Goal: Information Seeking & Learning: Learn about a topic

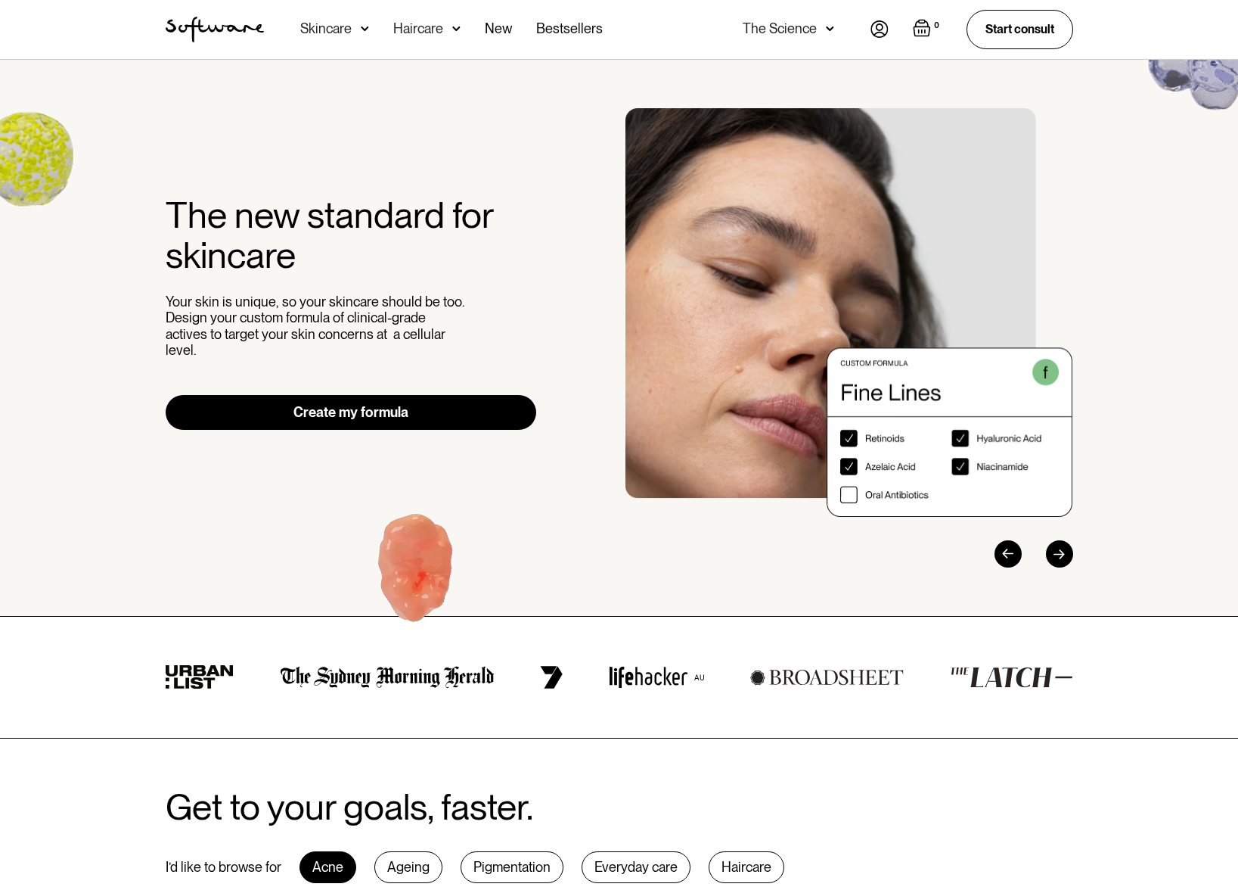
click at [363, 30] on img at bounding box center [365, 28] width 8 height 15
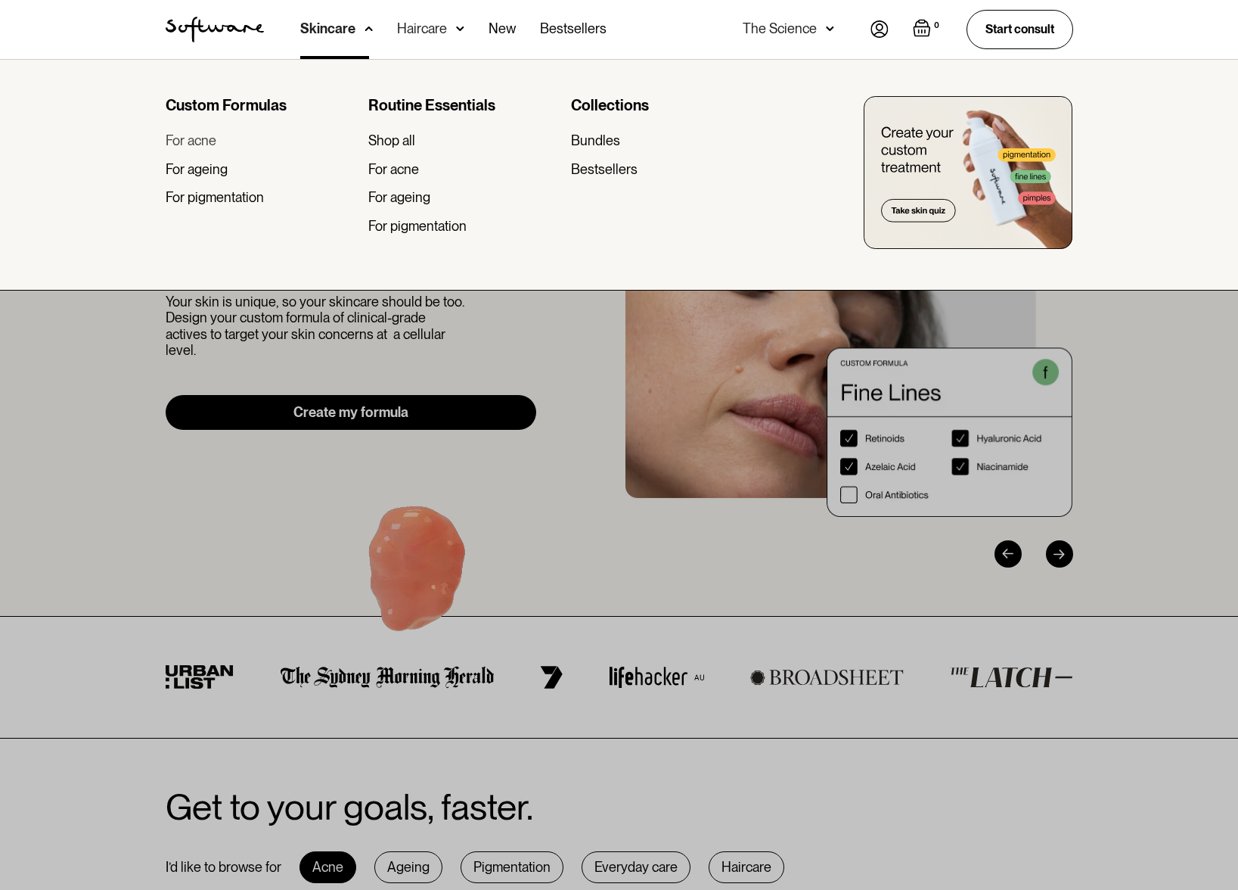
click at [196, 142] on div "For acne" at bounding box center [191, 140] width 51 height 17
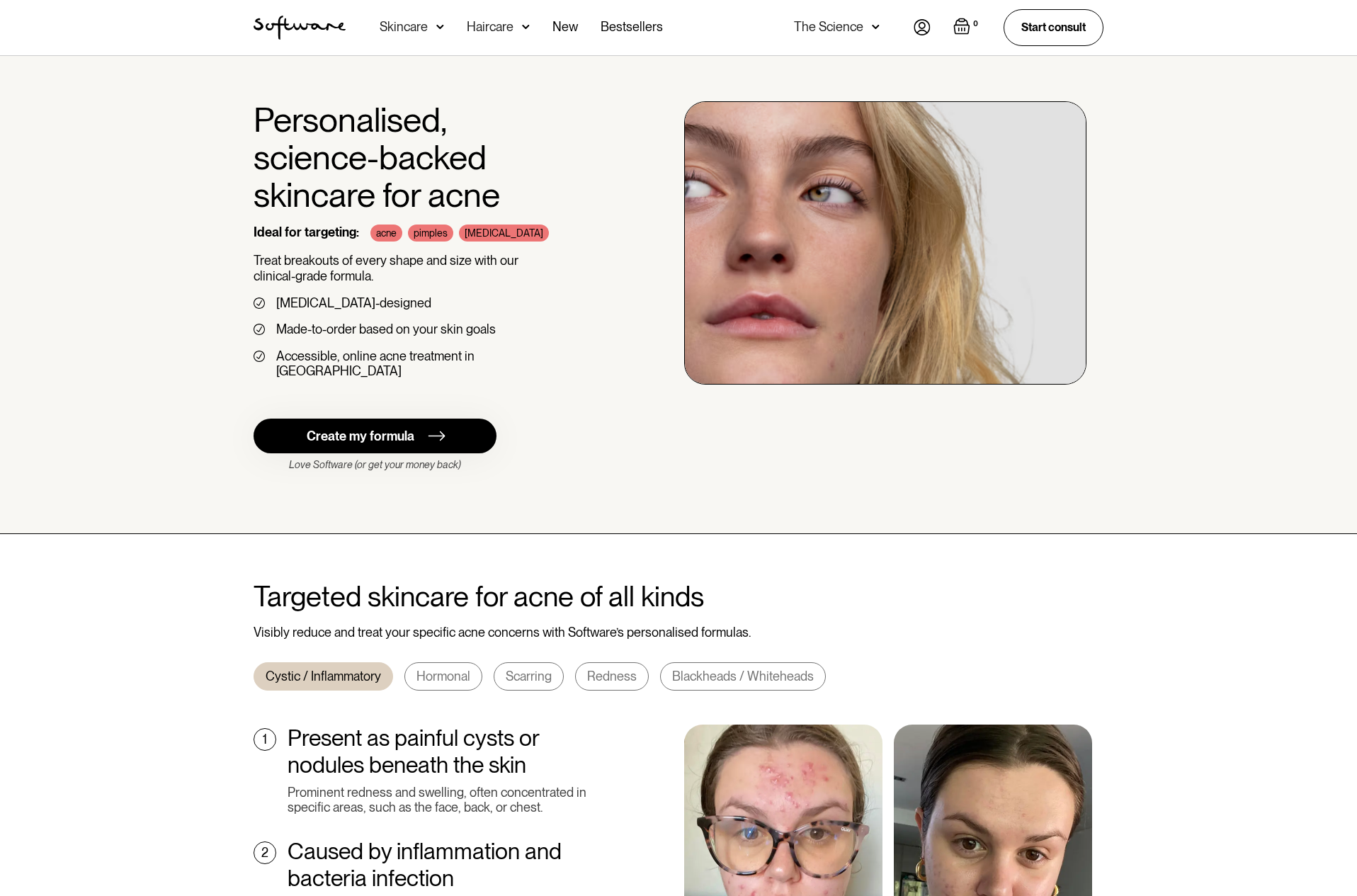
click at [331, 22] on img "home" at bounding box center [300, 28] width 92 height 24
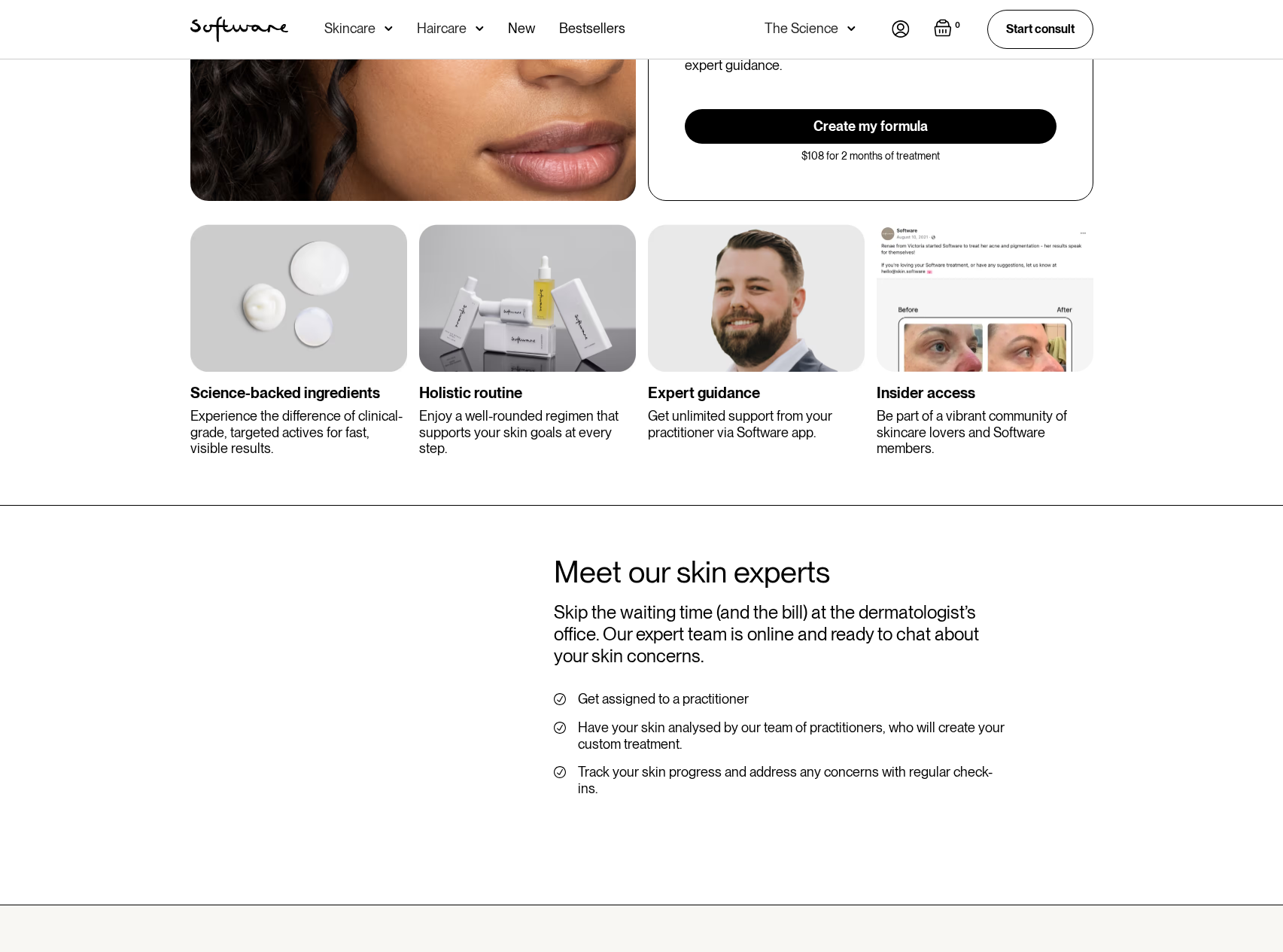
scroll to position [2809, 0]
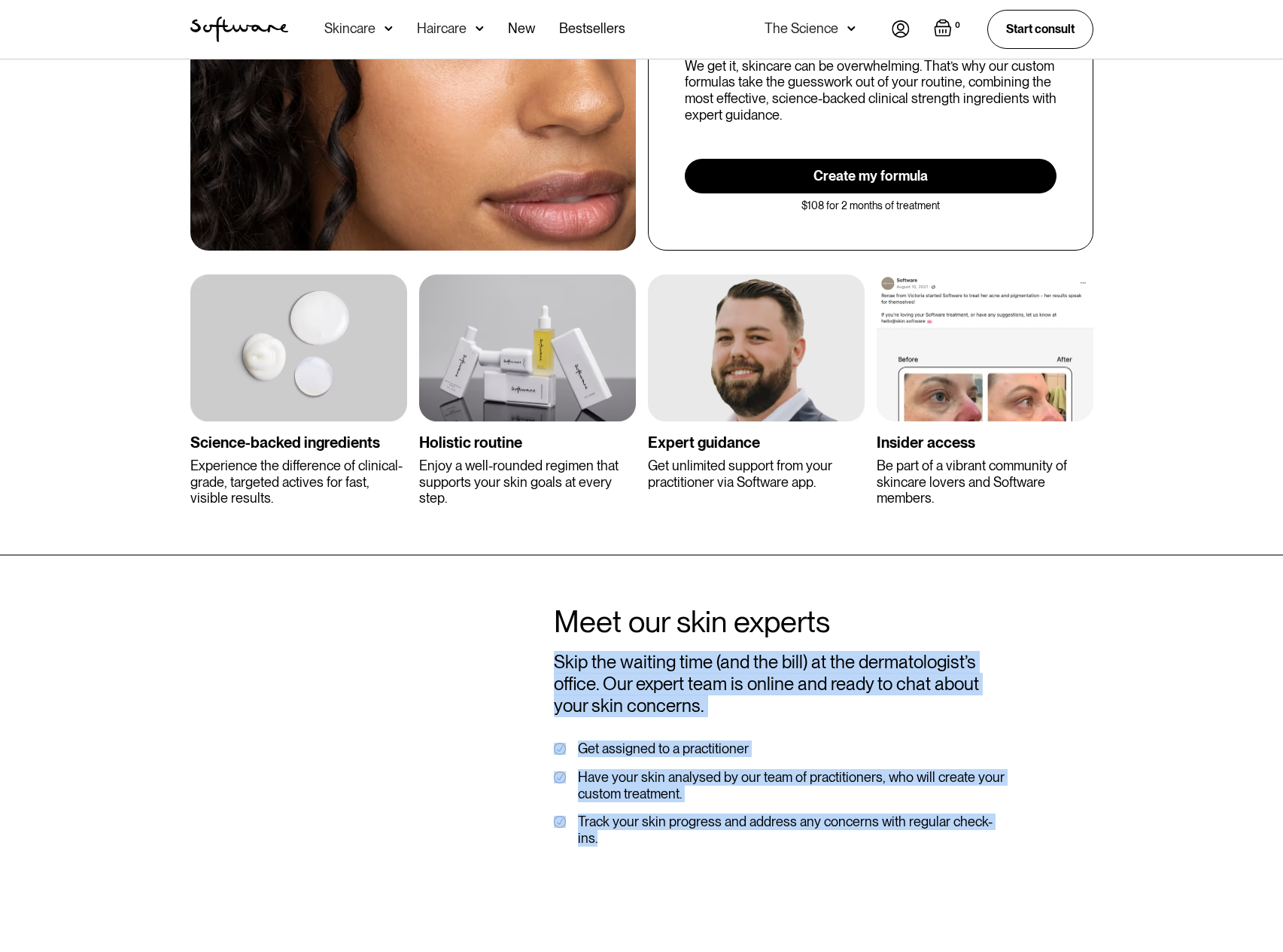
drag, startPoint x: 950, startPoint y: 777, endPoint x: 555, endPoint y: 634, distance: 420.1
click at [555, 634] on div "Meet our skin experts Skip the waiting time (and the bill) at the dermatologist…" at bounding box center [642, 731] width 939 height 255
copy div "Skip the waiting time (and the bill) at the dermatologist’s office. Our expert …"
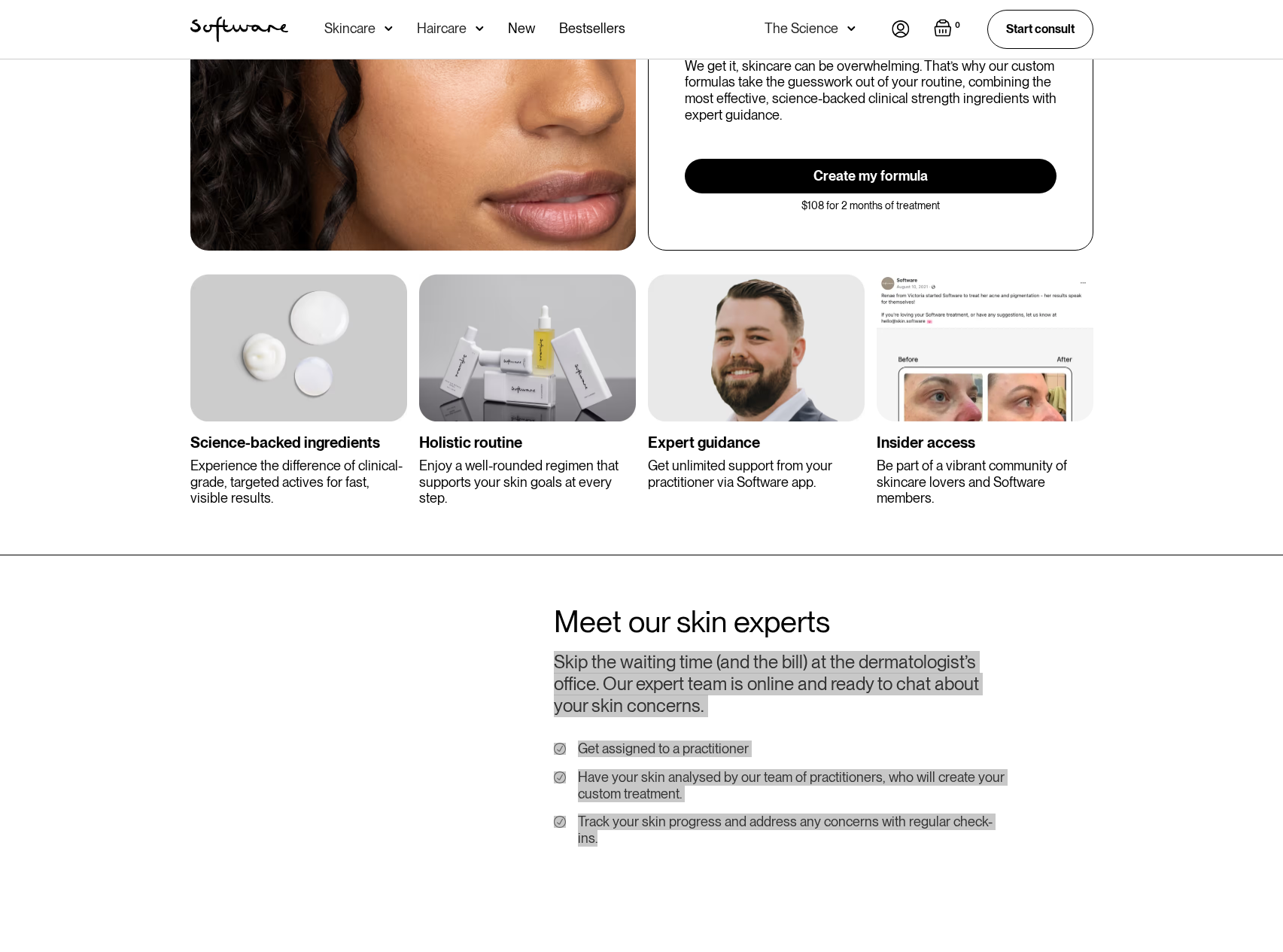
click at [40, 741] on div "Meet our skin experts Skip the waiting time (and the bill) at the dermatologist…" at bounding box center [642, 755] width 1283 height 400
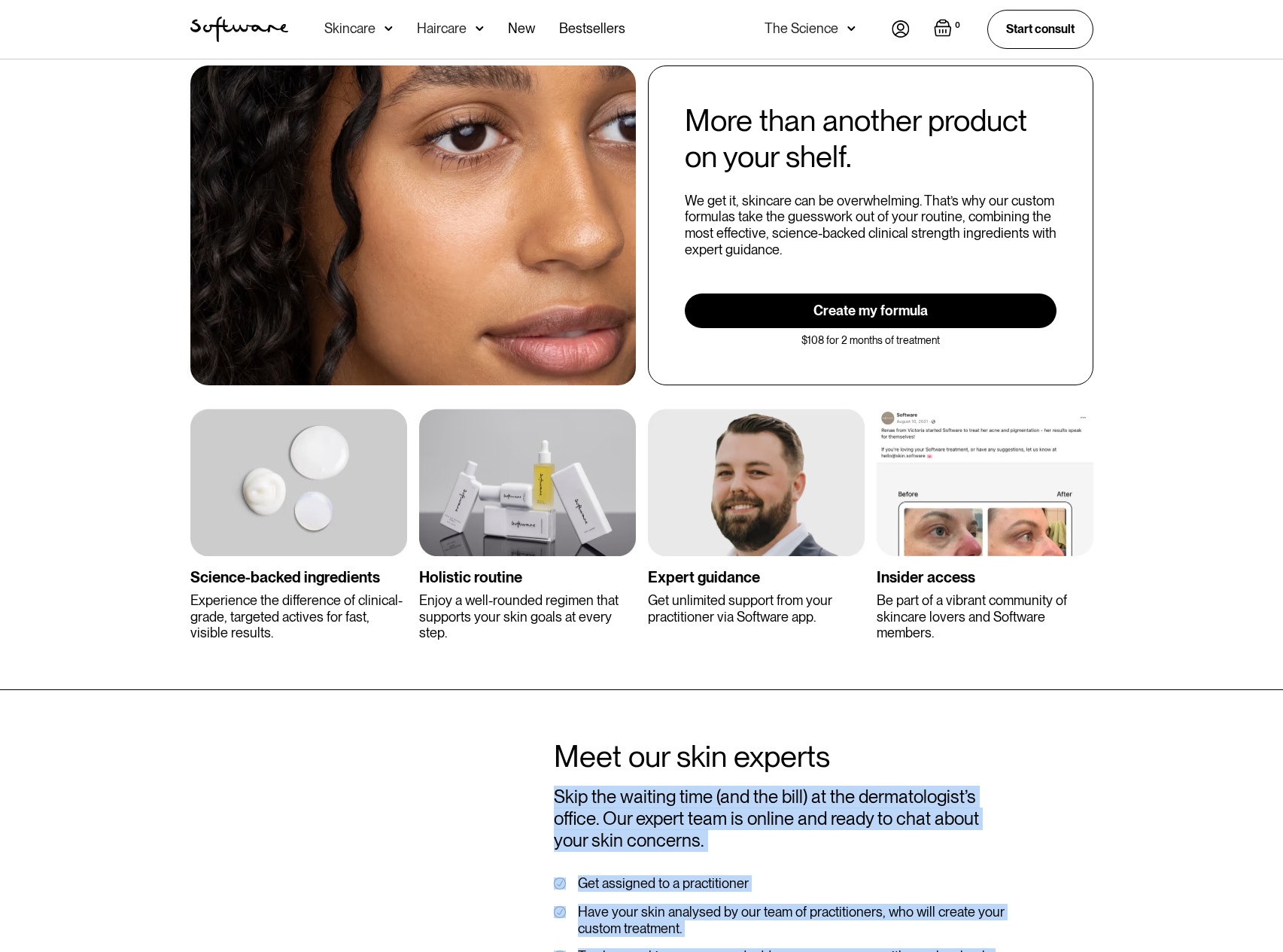
scroll to position [2869, 0]
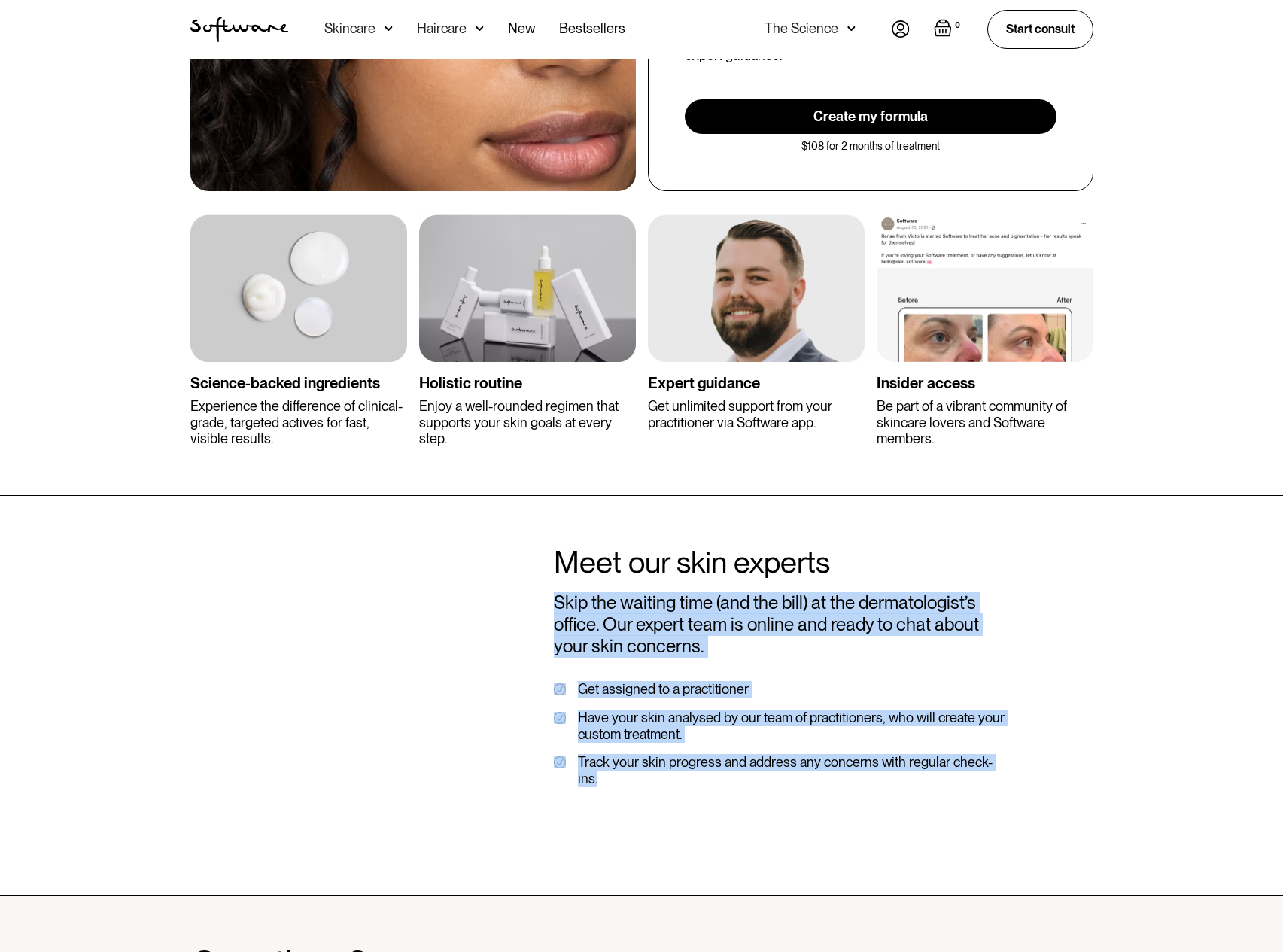
click at [295, 734] on div "Meet our skin experts Skip the waiting time (and the bill) at the dermatologist…" at bounding box center [642, 671] width 939 height 255
